Goal: Find specific page/section: Find specific page/section

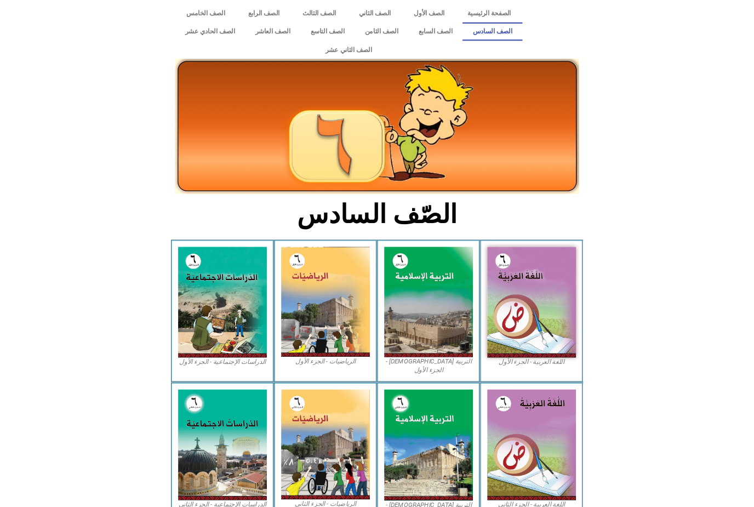
scroll to position [470, 0]
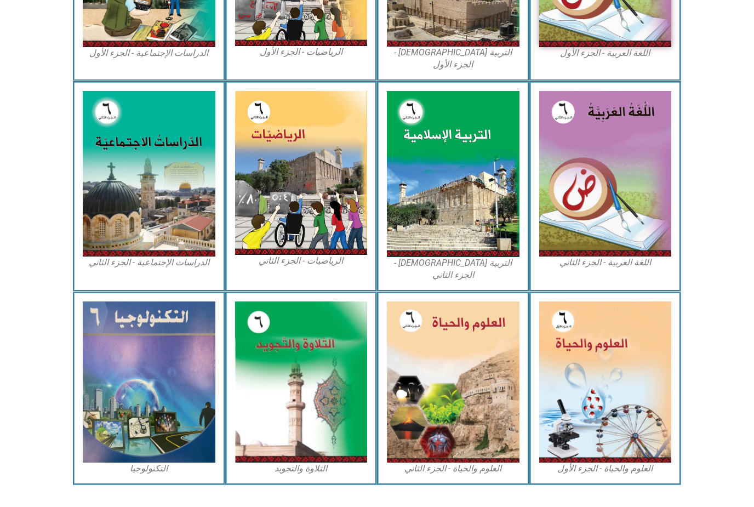
click at [565, 396] on img at bounding box center [605, 382] width 133 height 162
click at [565, 389] on img at bounding box center [605, 382] width 133 height 162
click at [565, 385] on img at bounding box center [605, 382] width 133 height 162
click at [565, 397] on img at bounding box center [605, 382] width 133 height 162
click at [565, 398] on img at bounding box center [605, 382] width 133 height 162
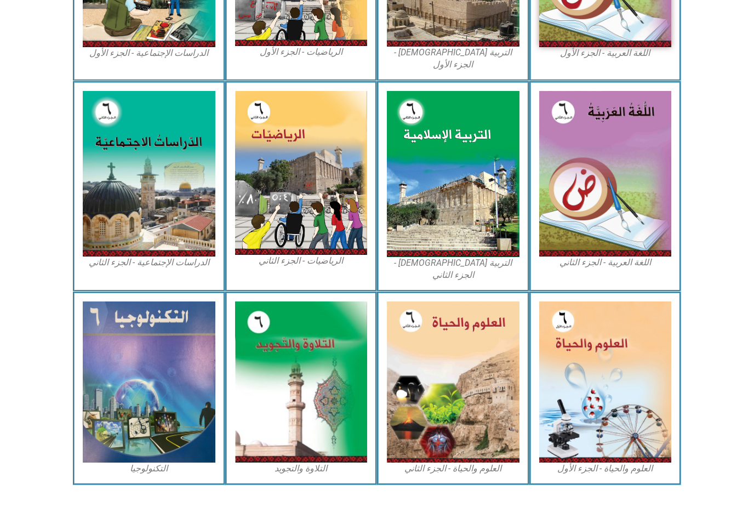
click at [565, 399] on img at bounding box center [605, 382] width 133 height 162
click at [565, 387] on img at bounding box center [605, 382] width 133 height 162
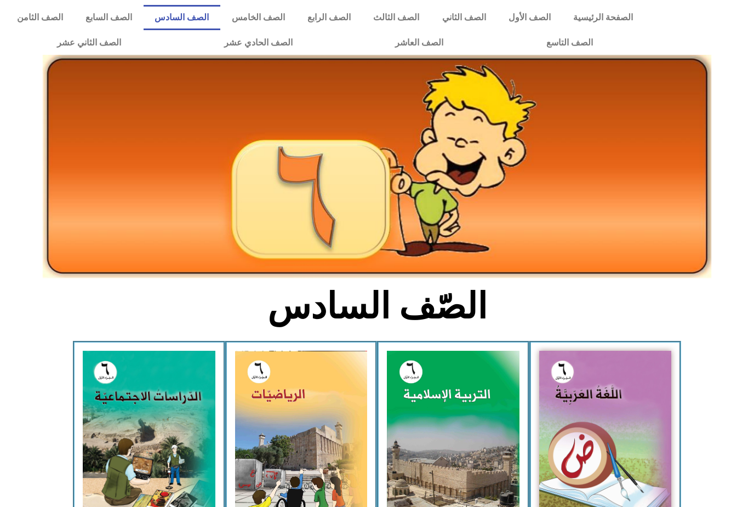
scroll to position [0, 0]
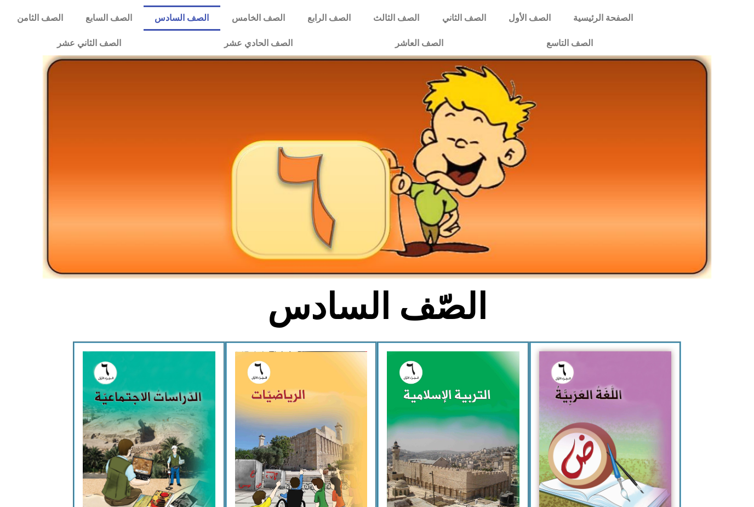
click at [565, 435] on img at bounding box center [605, 434] width 133 height 166
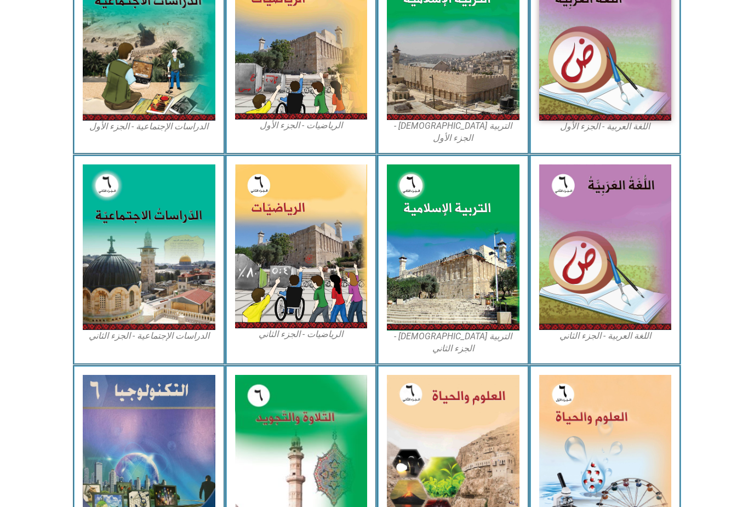
scroll to position [396, 0]
click at [565, 421] on img at bounding box center [605, 456] width 133 height 162
click at [565, 430] on img at bounding box center [605, 456] width 133 height 162
click at [565, 426] on img at bounding box center [605, 456] width 133 height 162
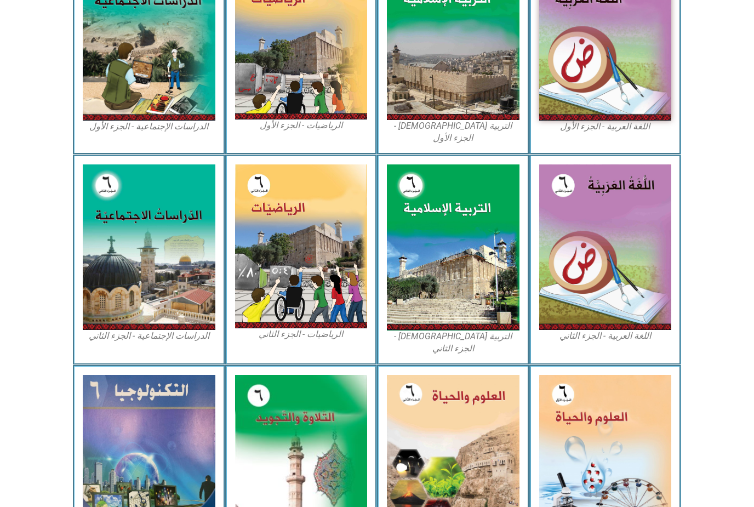
click at [458, 435] on img at bounding box center [453, 456] width 133 height 162
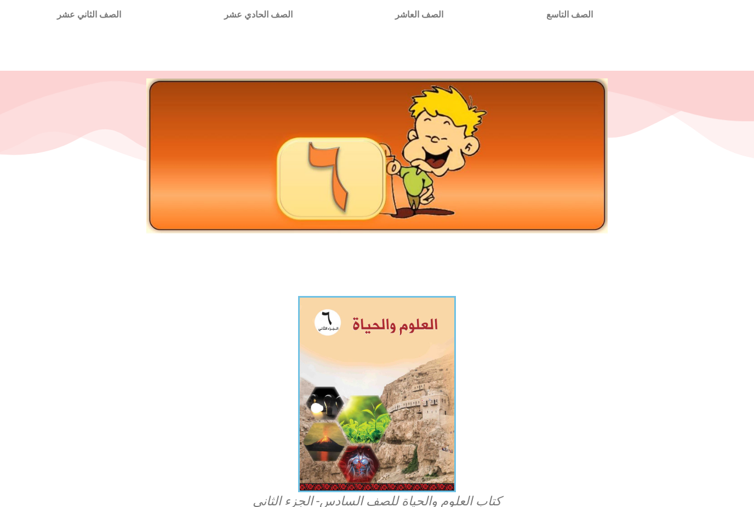
scroll to position [28, 0]
click at [400, 384] on img at bounding box center [377, 394] width 158 height 196
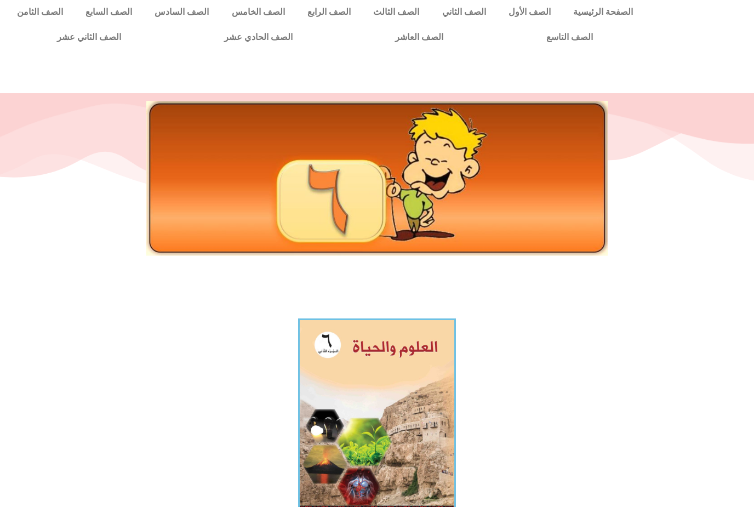
scroll to position [0, 0]
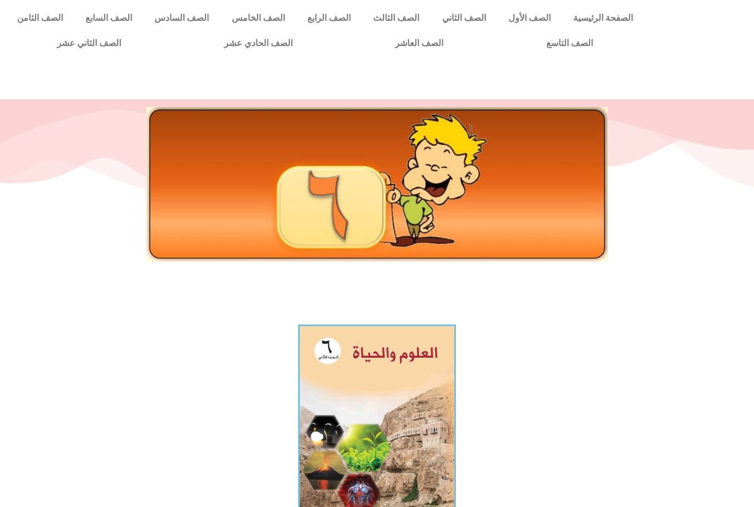
click at [180, 17] on link "الصف السادس" at bounding box center [182, 17] width 77 height 25
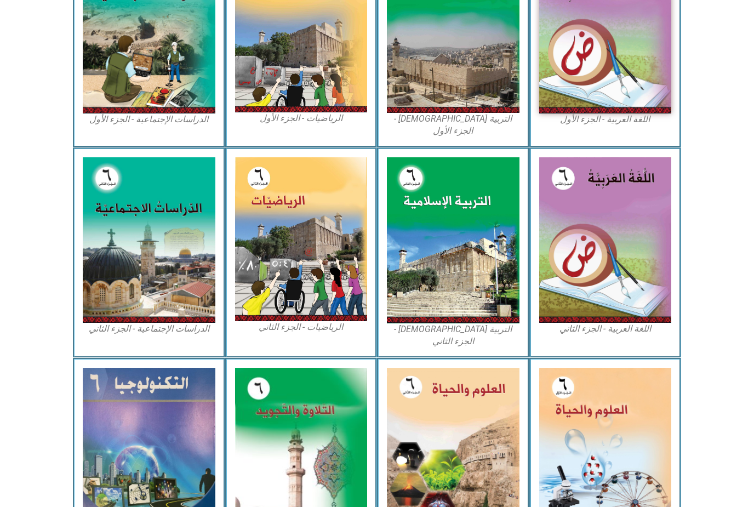
scroll to position [403, 0]
click at [602, 421] on img at bounding box center [605, 449] width 133 height 162
click at [621, 434] on img at bounding box center [605, 449] width 133 height 162
click at [604, 420] on img at bounding box center [605, 449] width 133 height 162
click at [612, 441] on img at bounding box center [605, 449] width 133 height 162
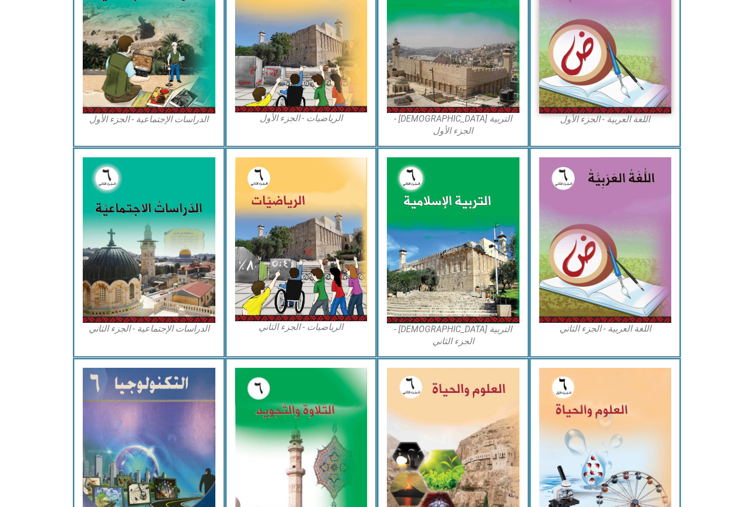
click at [608, 415] on img at bounding box center [605, 449] width 133 height 162
click at [615, 417] on img at bounding box center [605, 449] width 133 height 162
click at [616, 418] on img at bounding box center [605, 449] width 133 height 162
click at [611, 417] on img at bounding box center [605, 449] width 133 height 162
